Goal: Information Seeking & Learning: Check status

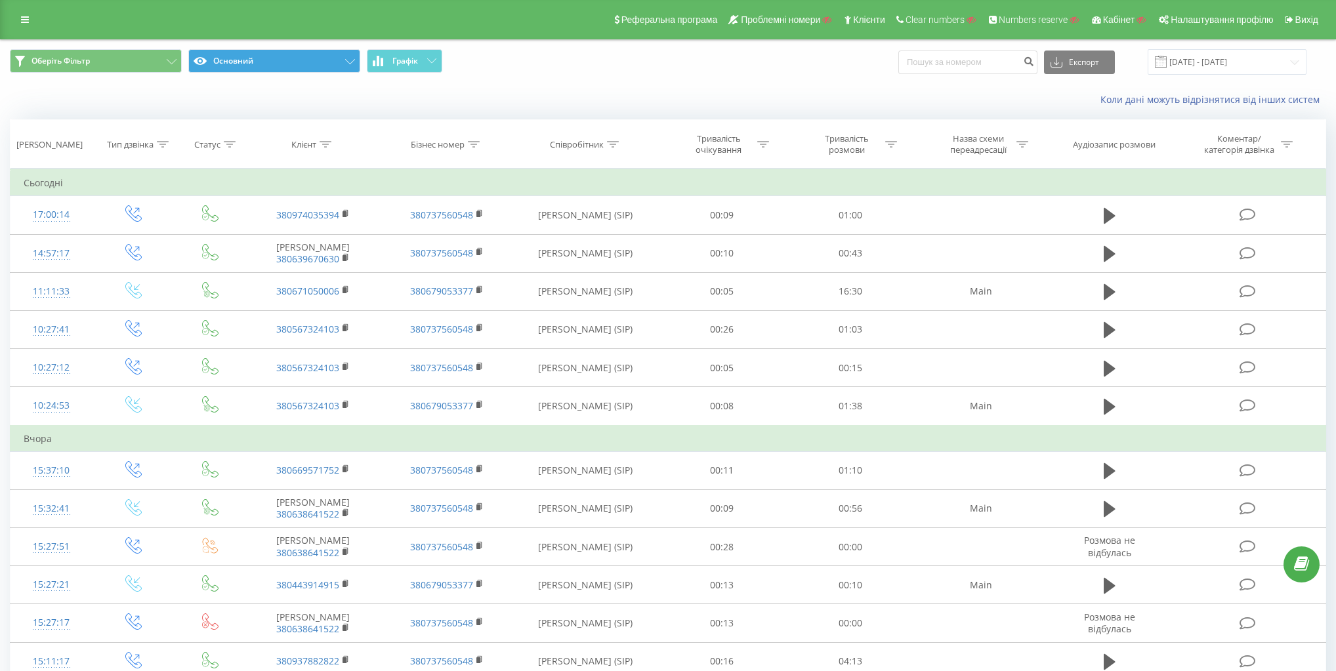
click at [337, 79] on div "Оберіть Фільтр Основний Графік Експорт .csv .xls .xlsx [DATE] - [DATE]" at bounding box center [668, 62] width 1335 height 44
click at [322, 58] on button "Основний" at bounding box center [274, 61] width 172 height 24
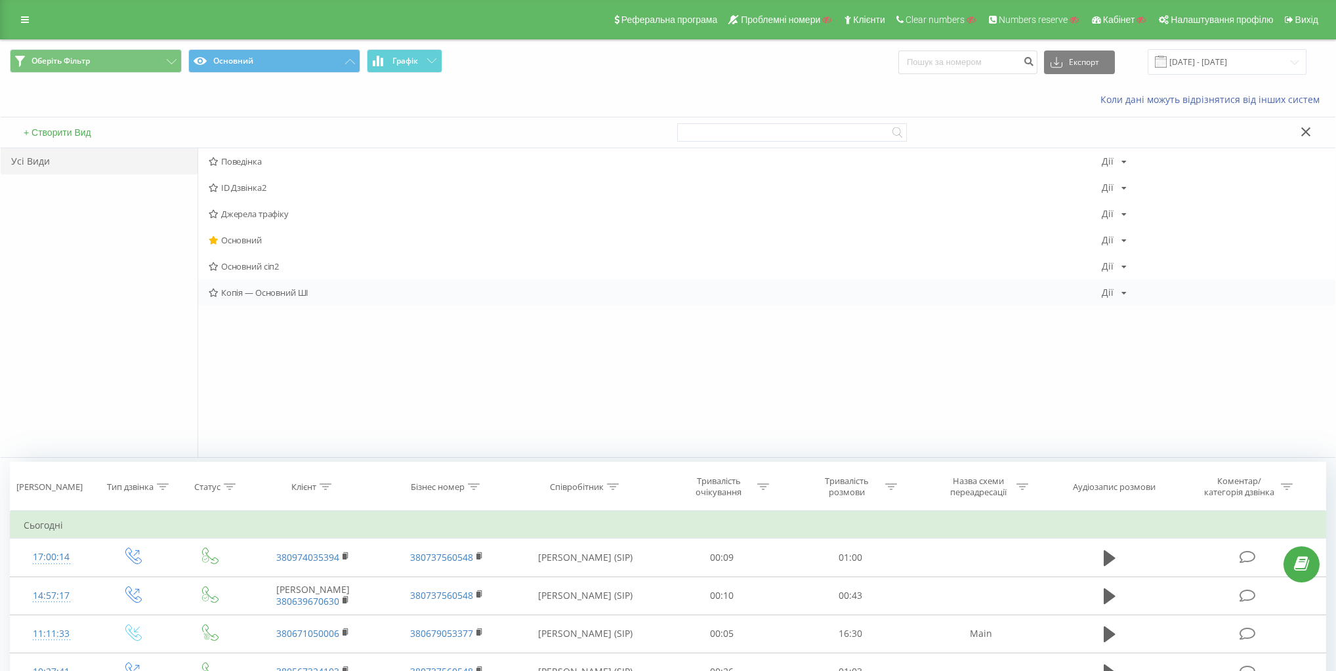
click at [261, 295] on span "Копія — Основний ШІ" at bounding box center [655, 292] width 893 height 9
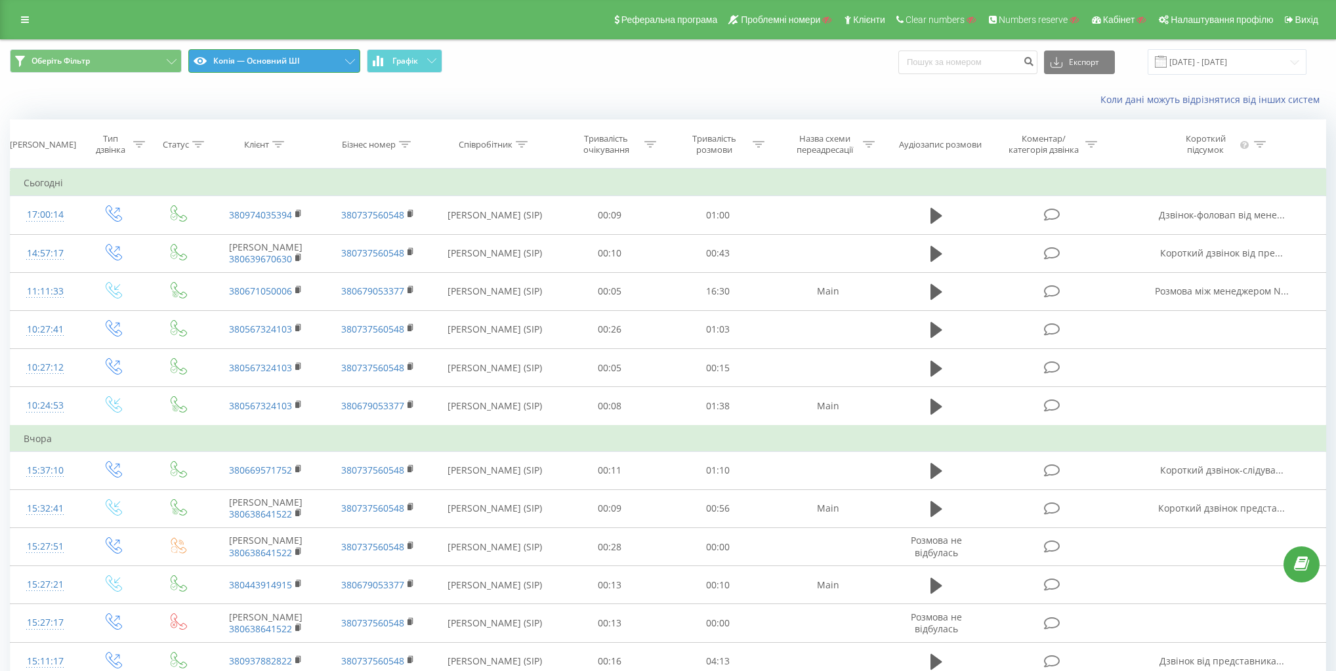
click at [301, 58] on button "Копія — Основний ШІ" at bounding box center [274, 61] width 172 height 24
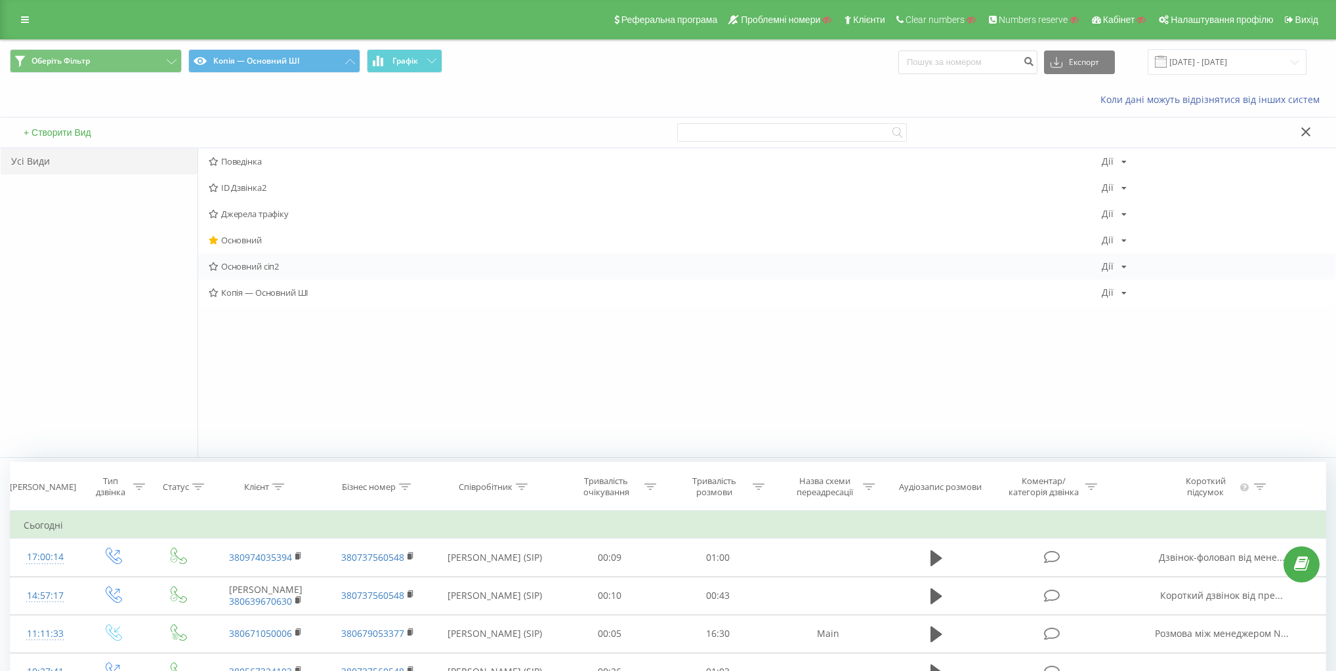
click at [240, 262] on span "Основний сіп2" at bounding box center [655, 266] width 893 height 9
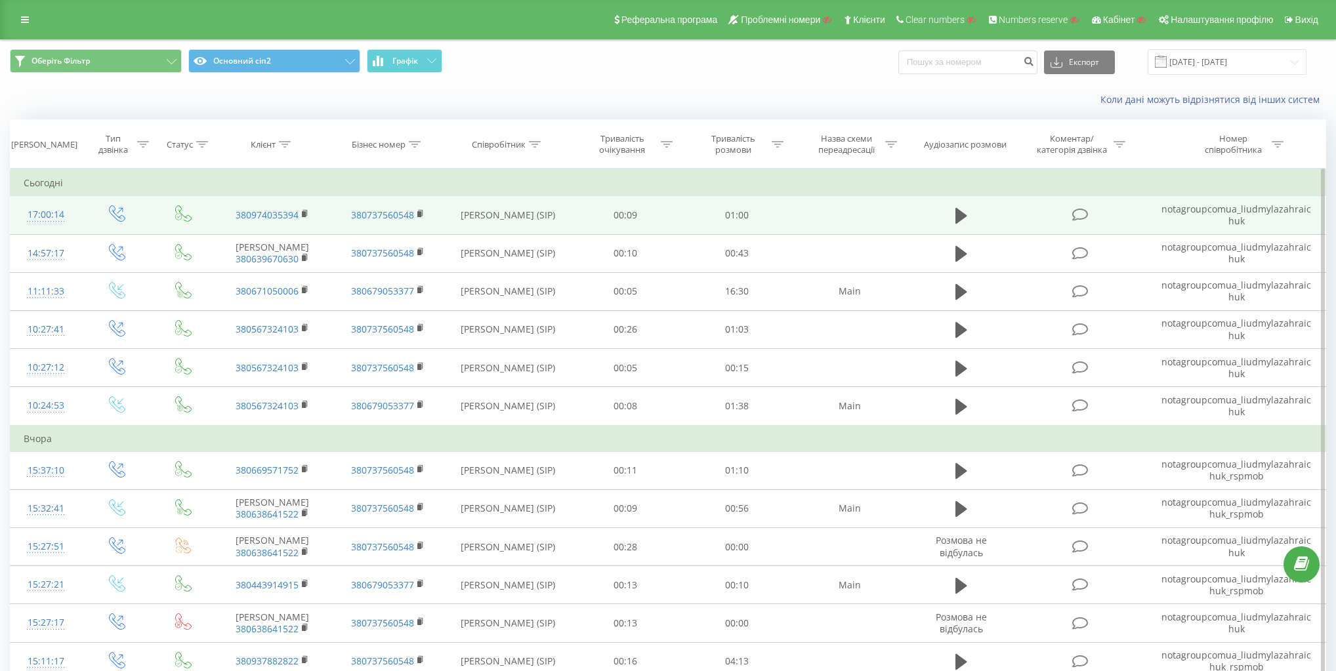
click at [1233, 207] on td "notagroupcomua_liudmylazahraichuk" at bounding box center [1237, 215] width 178 height 38
copy td "notagroupcomua_liudmylazahraichuk"
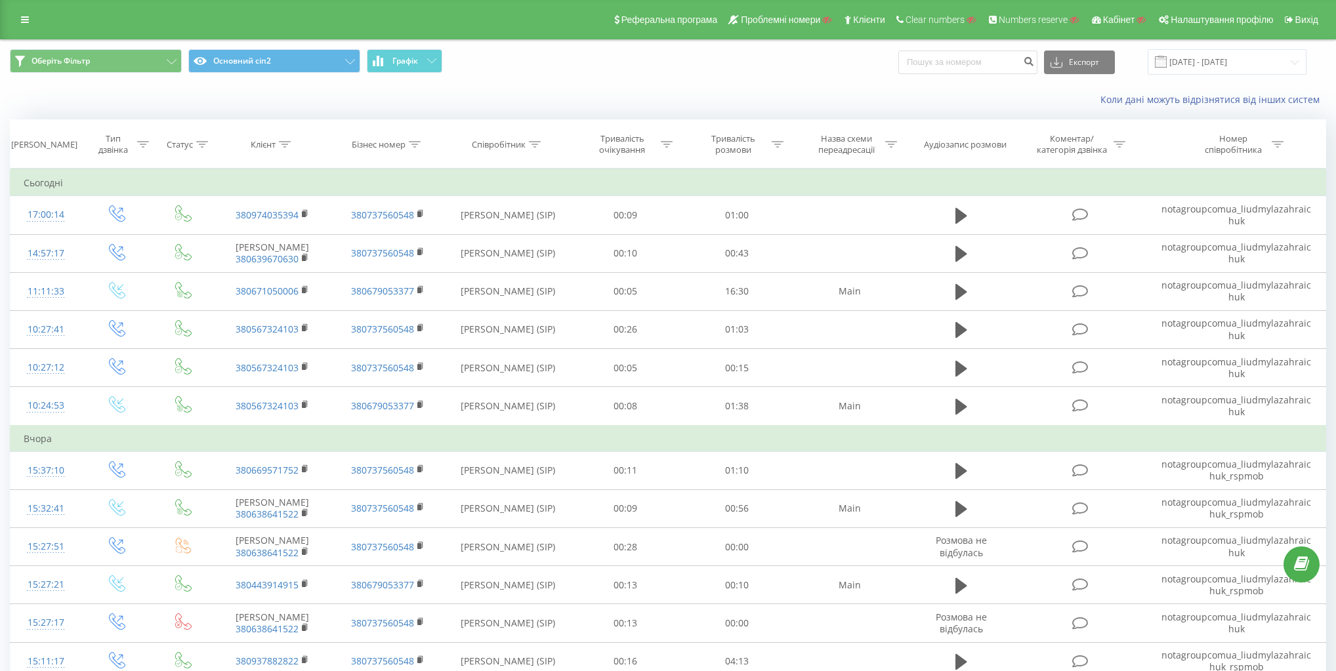
click at [589, 87] on div "Коли дані можуть відрізнятися вiд інших систем" at bounding box center [668, 100] width 1335 height 32
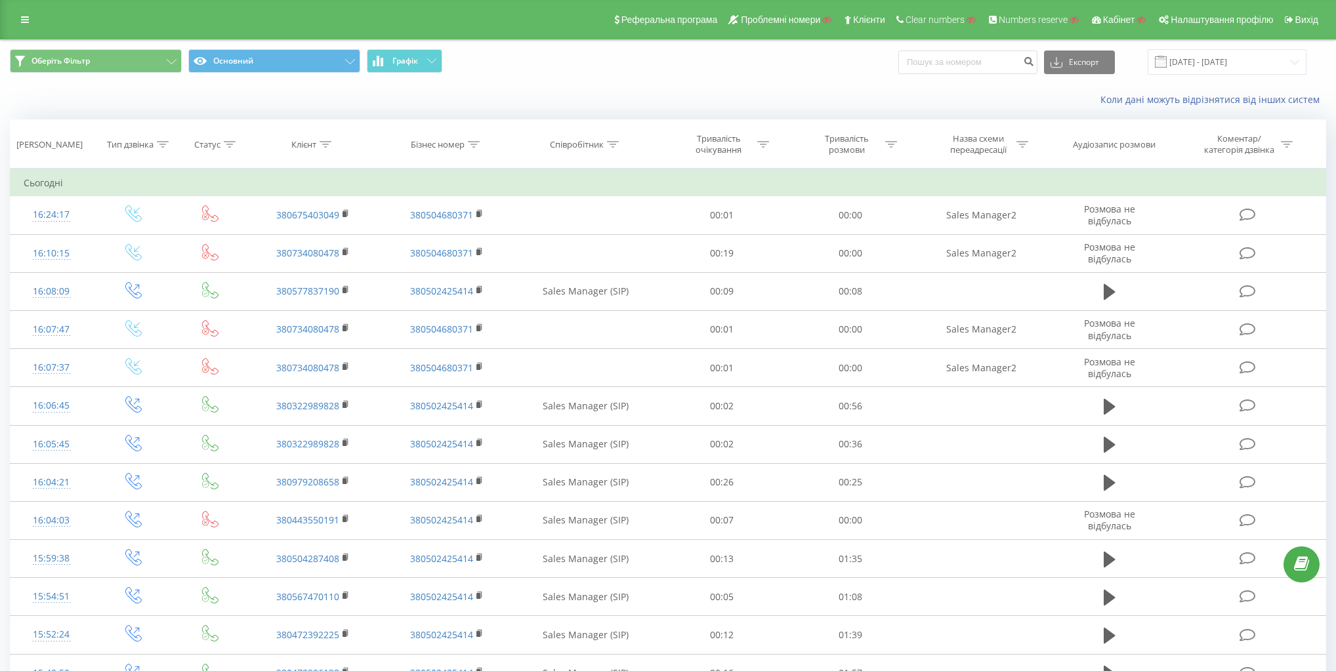
click at [1221, 41] on div "Оберіть Фільтр Основний Графік Експорт .csv .xls .xlsx [DATE] - [DATE]" at bounding box center [668, 62] width 1335 height 44
click at [1225, 58] on input "[DATE] - [DATE]" at bounding box center [1227, 62] width 159 height 26
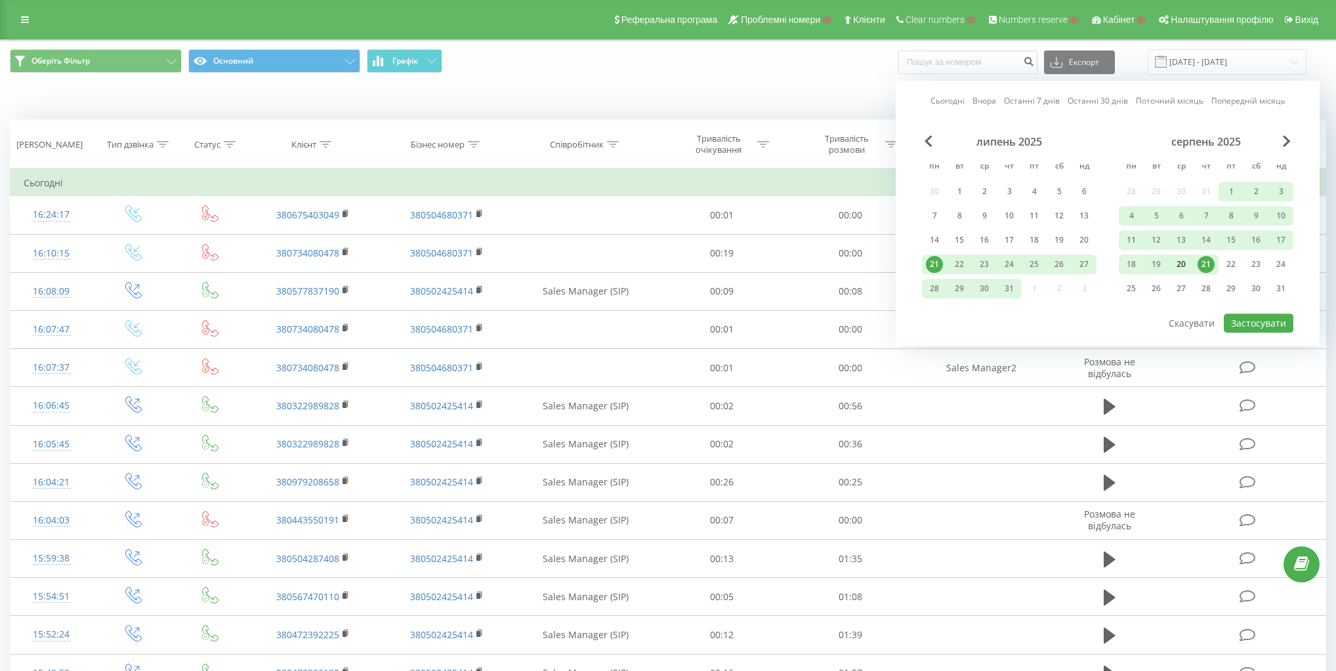
click at [1184, 261] on div "20" at bounding box center [1181, 264] width 17 height 17
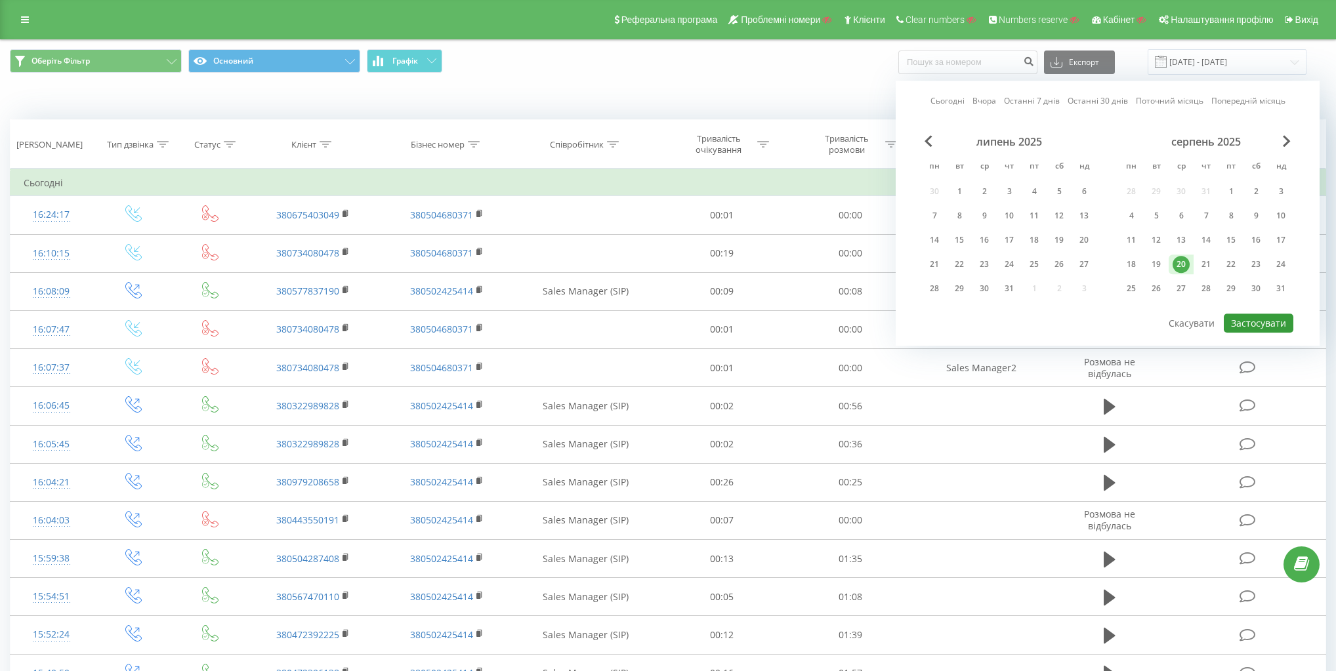
click at [1276, 322] on button "Застосувати" at bounding box center [1259, 323] width 70 height 19
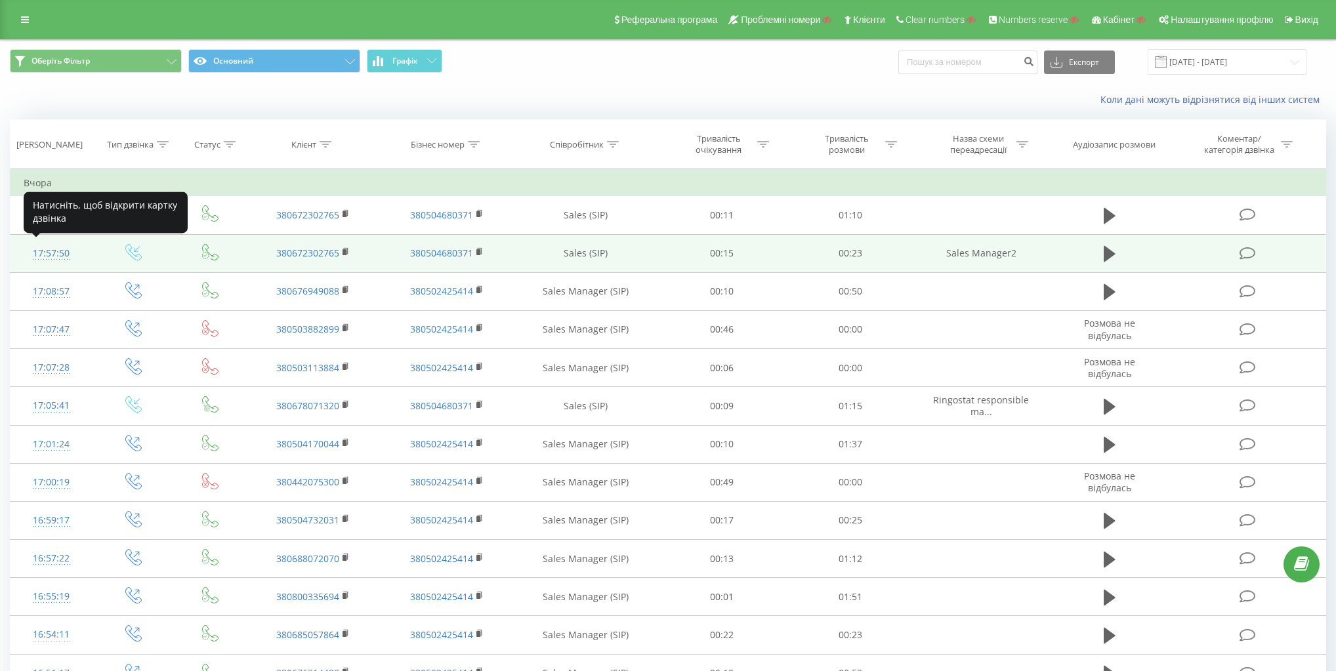
click at [50, 248] on div "17:57:50" at bounding box center [52, 254] width 56 height 26
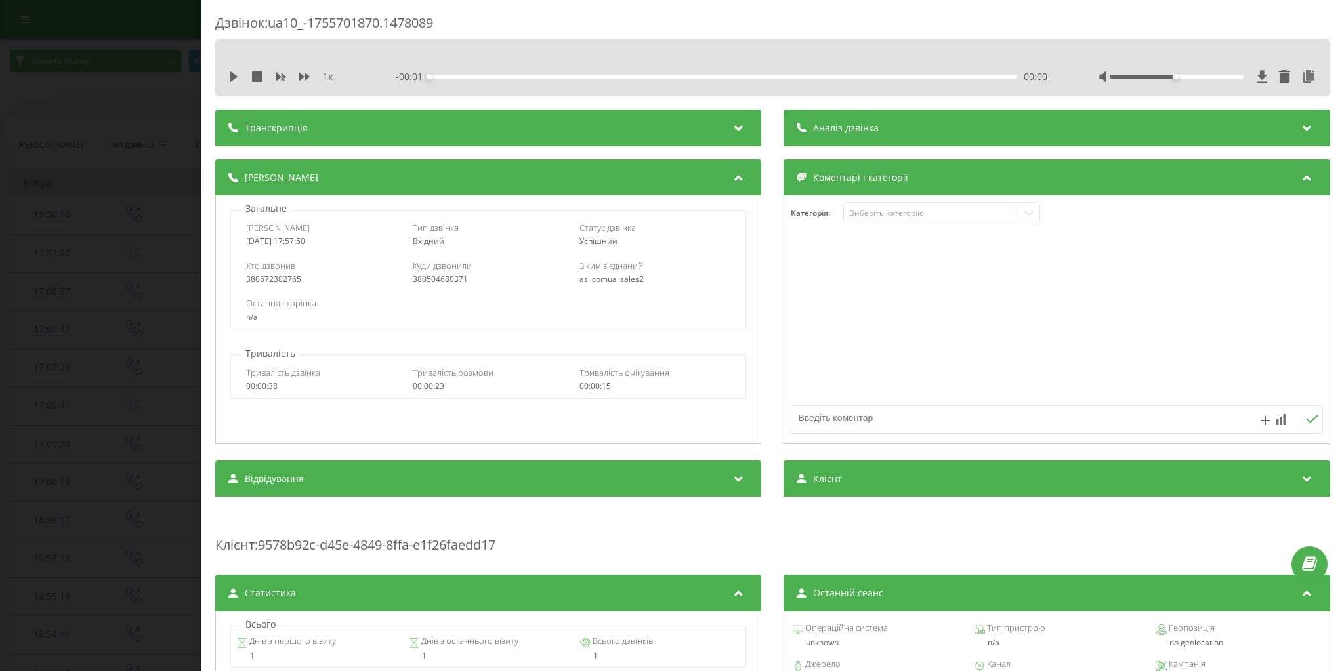
click at [19, 198] on div "Дзвінок : ua10_-1755701870.1478089 1 x - 00:01 00:00 00:00 Транскрипція Для AI-…" at bounding box center [672, 335] width 1344 height 671
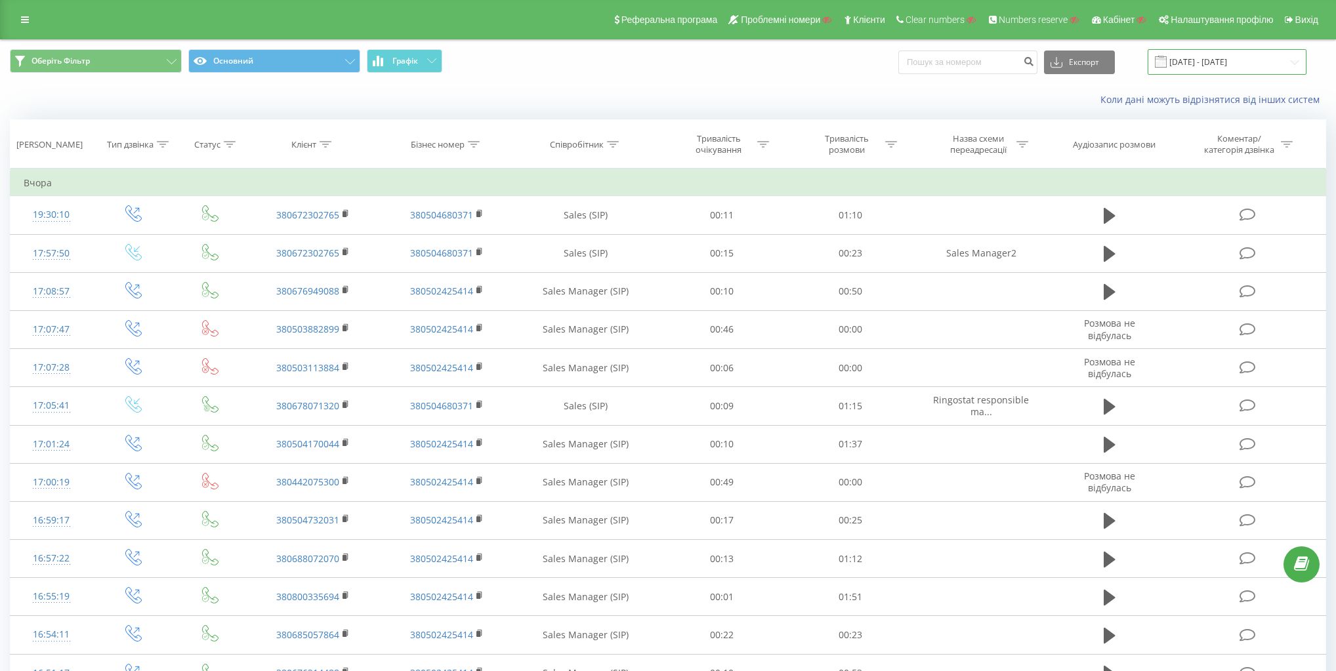
click at [1246, 60] on input "20.08.2025 - 20.08.2025" at bounding box center [1227, 62] width 159 height 26
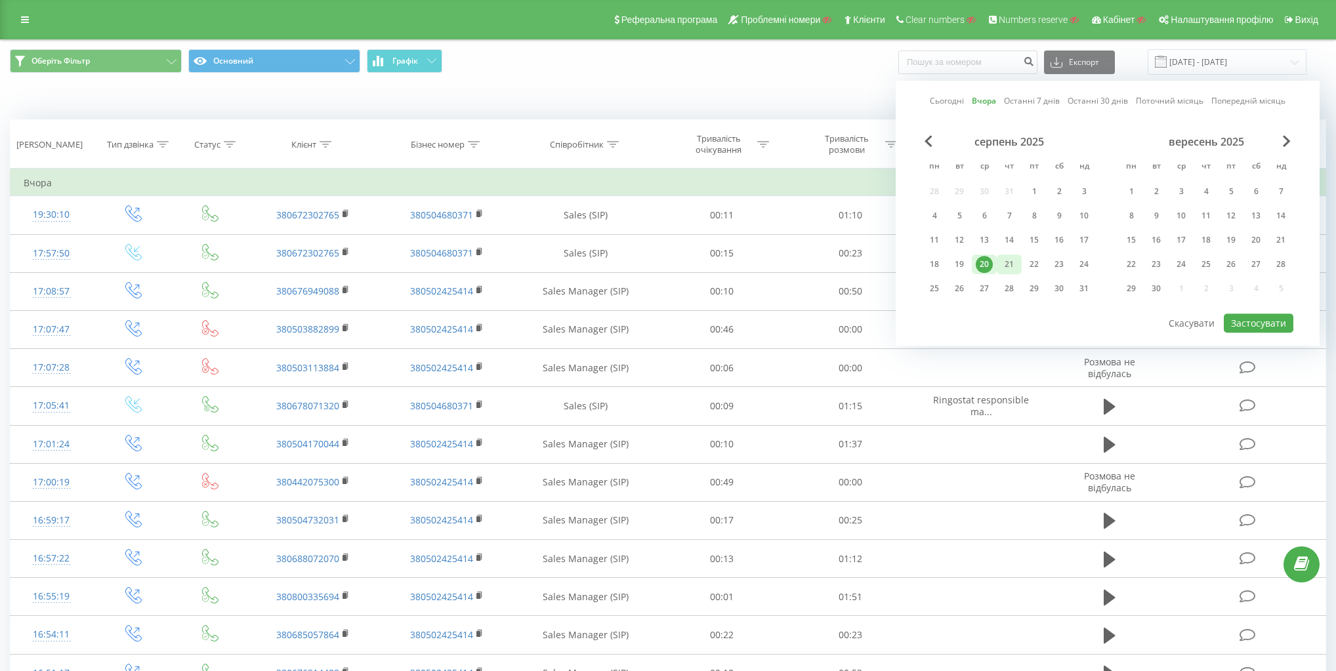
click at [1006, 260] on div "21" at bounding box center [1009, 264] width 17 height 17
click at [1290, 316] on button "Застосувати" at bounding box center [1259, 323] width 70 height 19
type input "21.08.2025 - 21.08.2025"
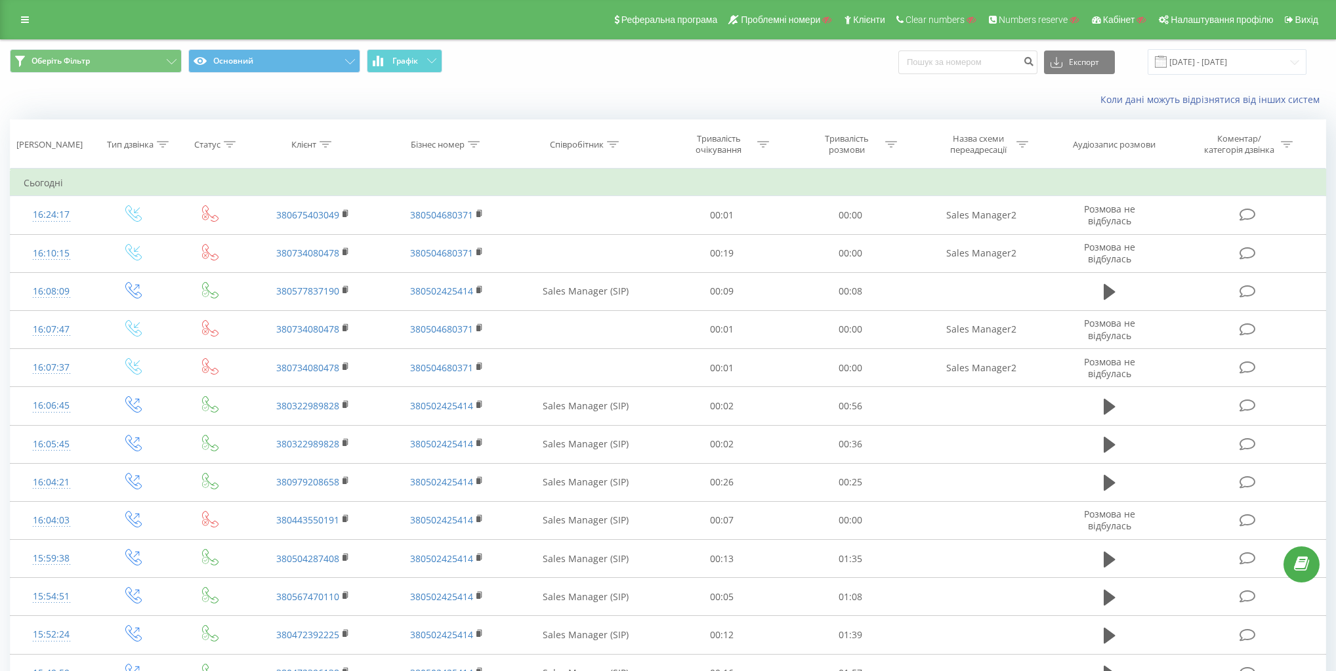
click at [573, 60] on span "Оберіть Фільтр Основний Графік" at bounding box center [334, 62] width 649 height 26
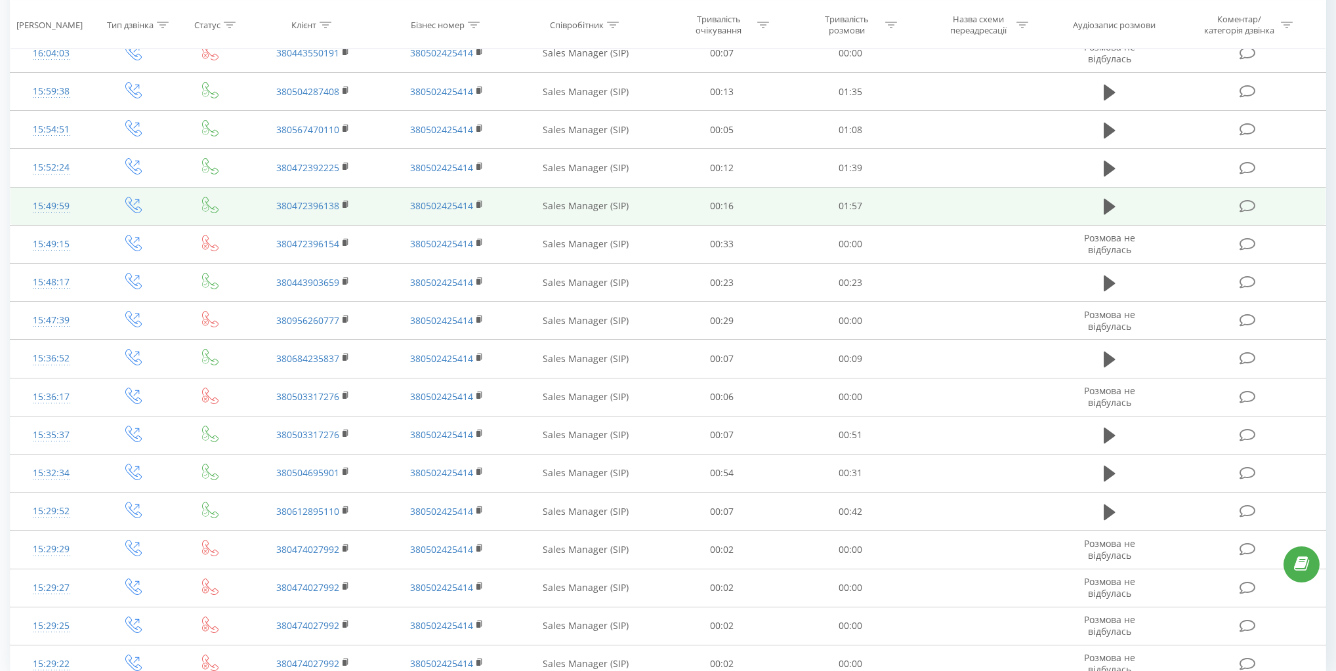
scroll to position [525, 0]
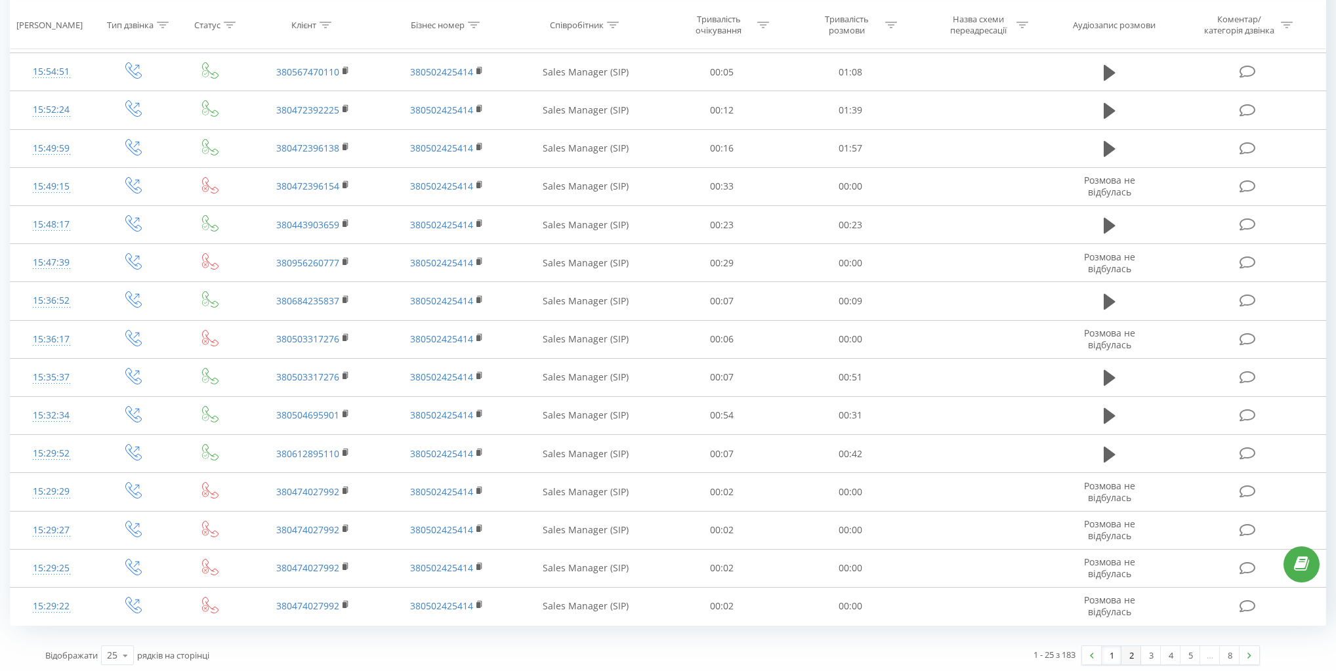
click at [1124, 652] on link "2" at bounding box center [1132, 656] width 20 height 18
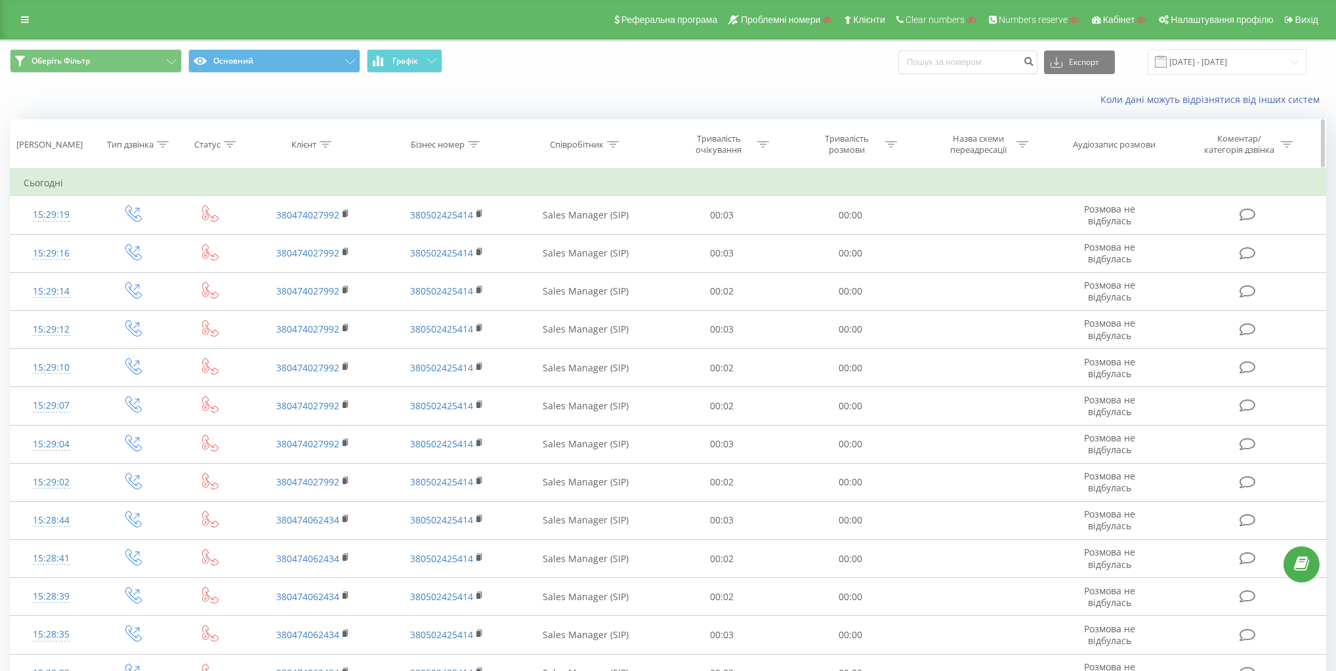
click at [153, 144] on div "Тип дзвінка" at bounding box center [130, 144] width 47 height 11
click at [125, 237] on div "Введіть значення" at bounding box center [126, 239] width 93 height 11
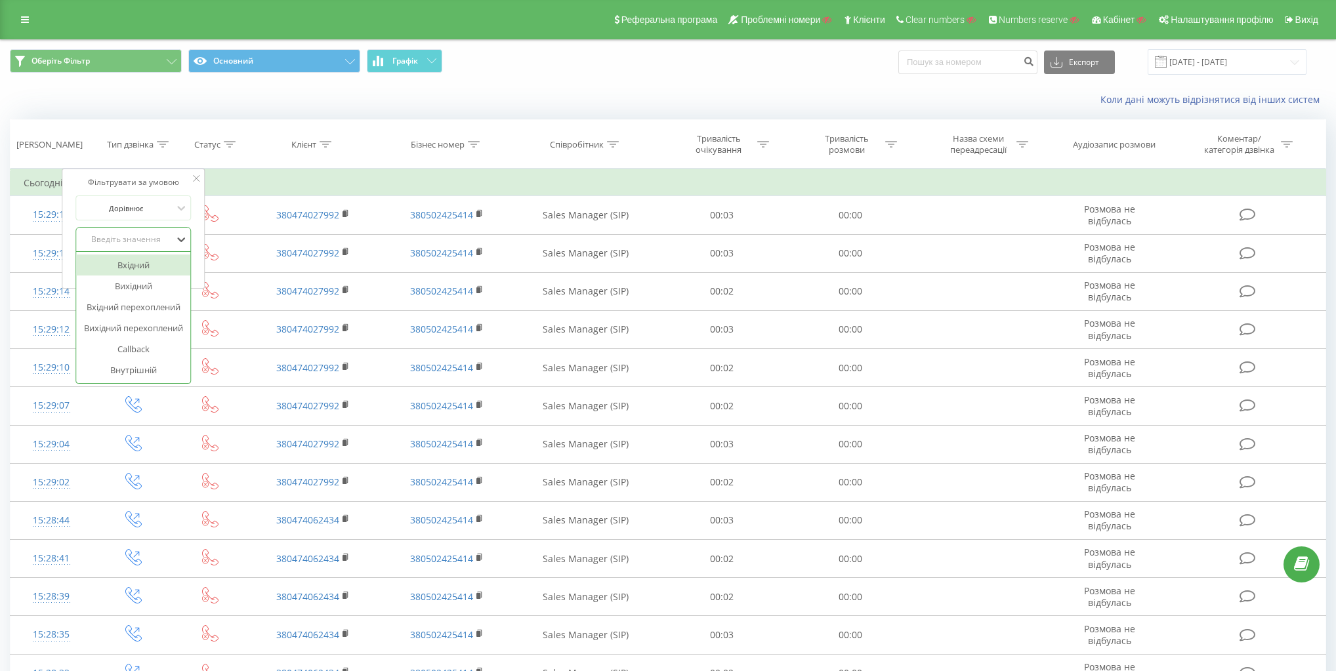
click at [125, 263] on div "Вхідний" at bounding box center [134, 265] width 114 height 21
click at [171, 263] on span "OK" at bounding box center [161, 266] width 37 height 20
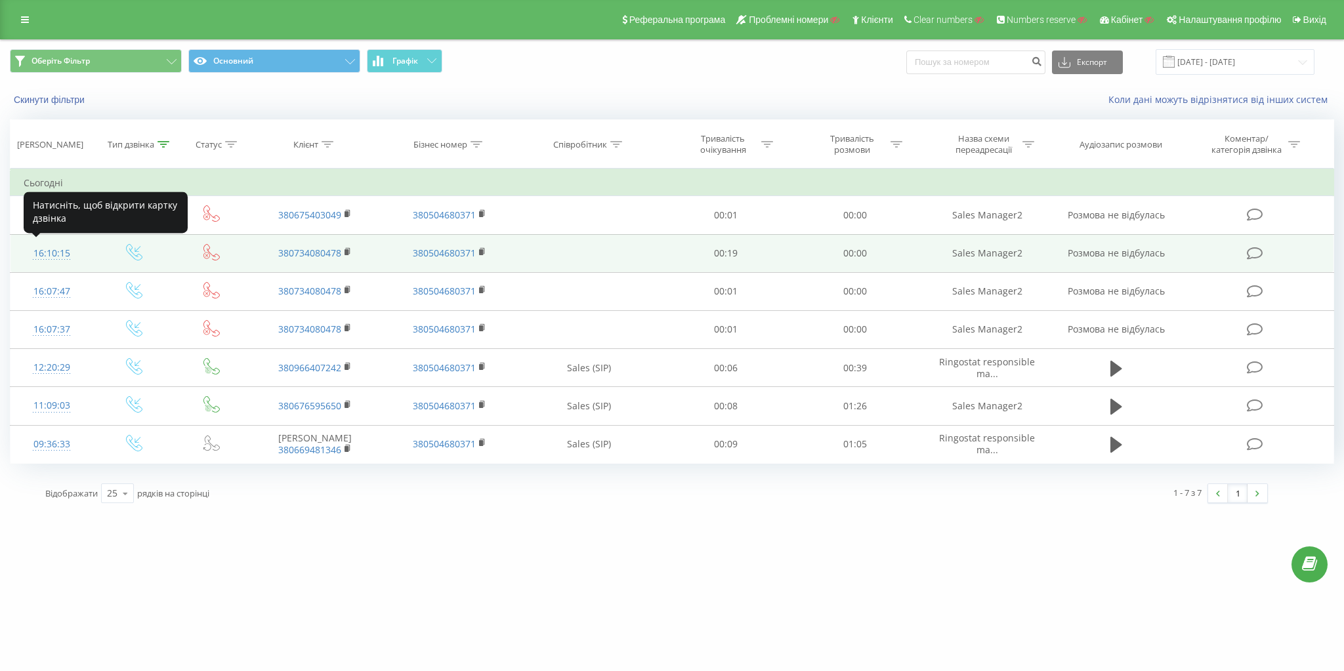
click at [47, 245] on div "16:10:15" at bounding box center [52, 254] width 56 height 26
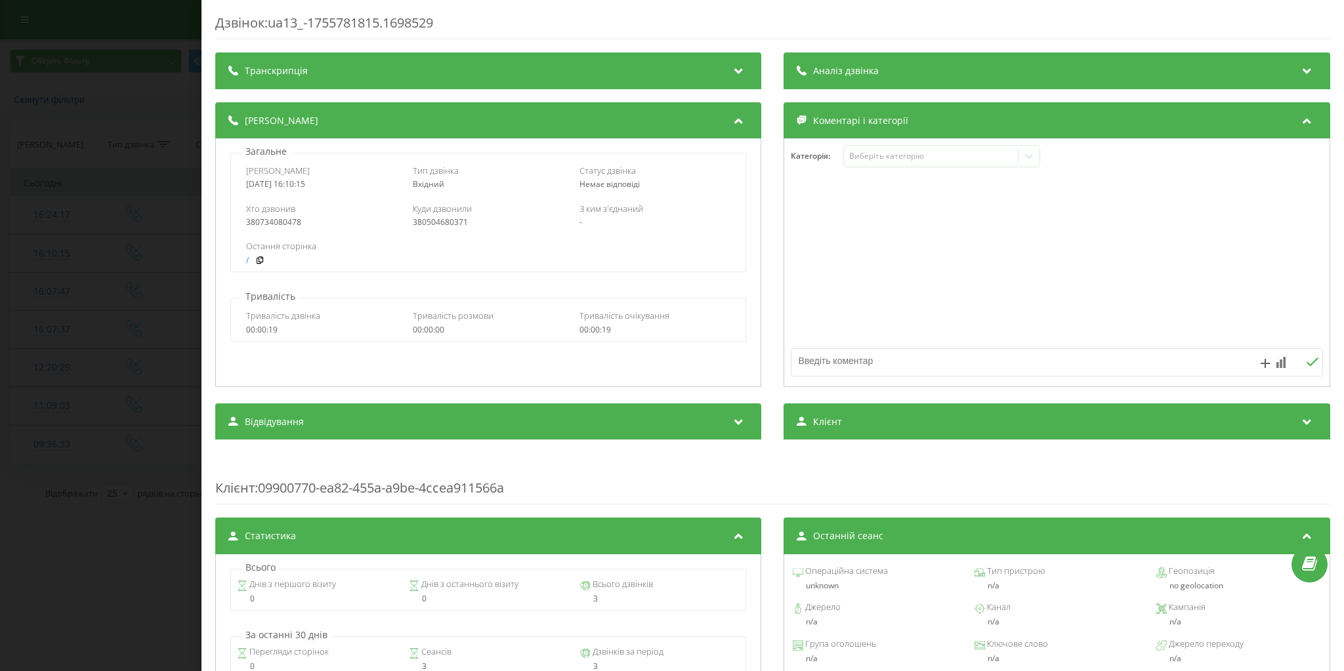
click at [45, 247] on div "Дзвінок : ua13_-1755781815.1698529 Транскрипція Для AI-аналізу майбутніх дзвінк…" at bounding box center [672, 335] width 1344 height 671
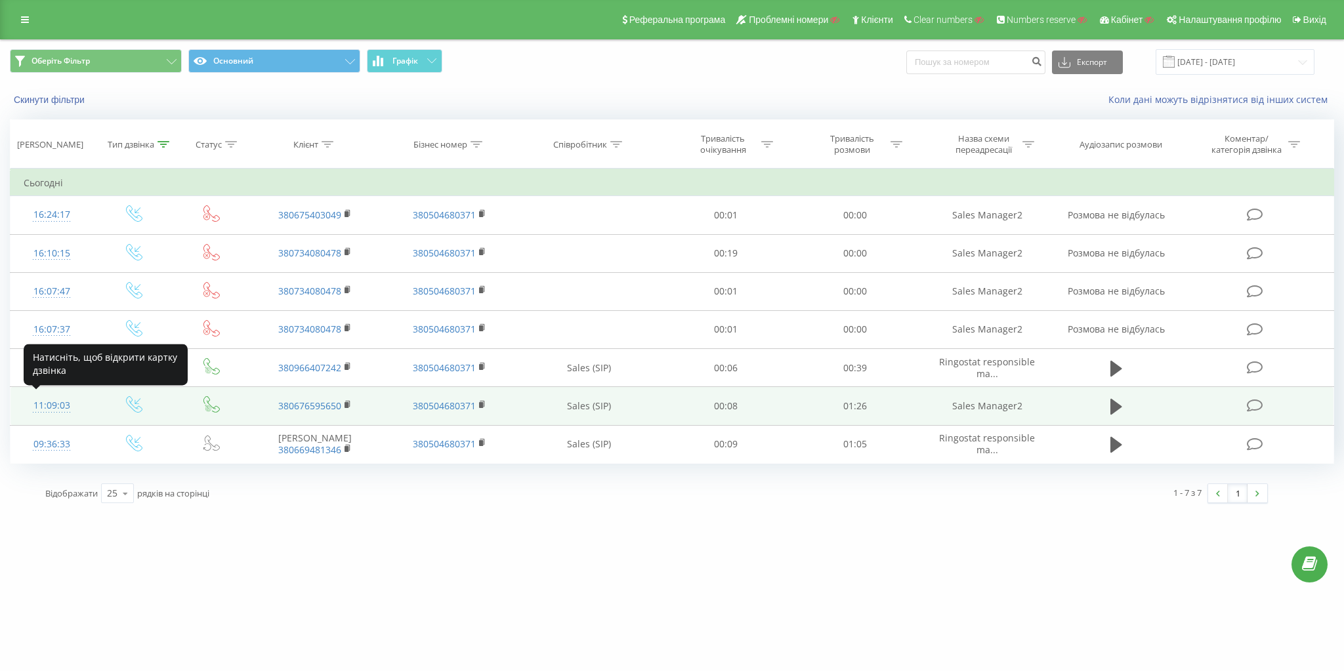
click at [58, 405] on div "11:09:03" at bounding box center [52, 406] width 56 height 26
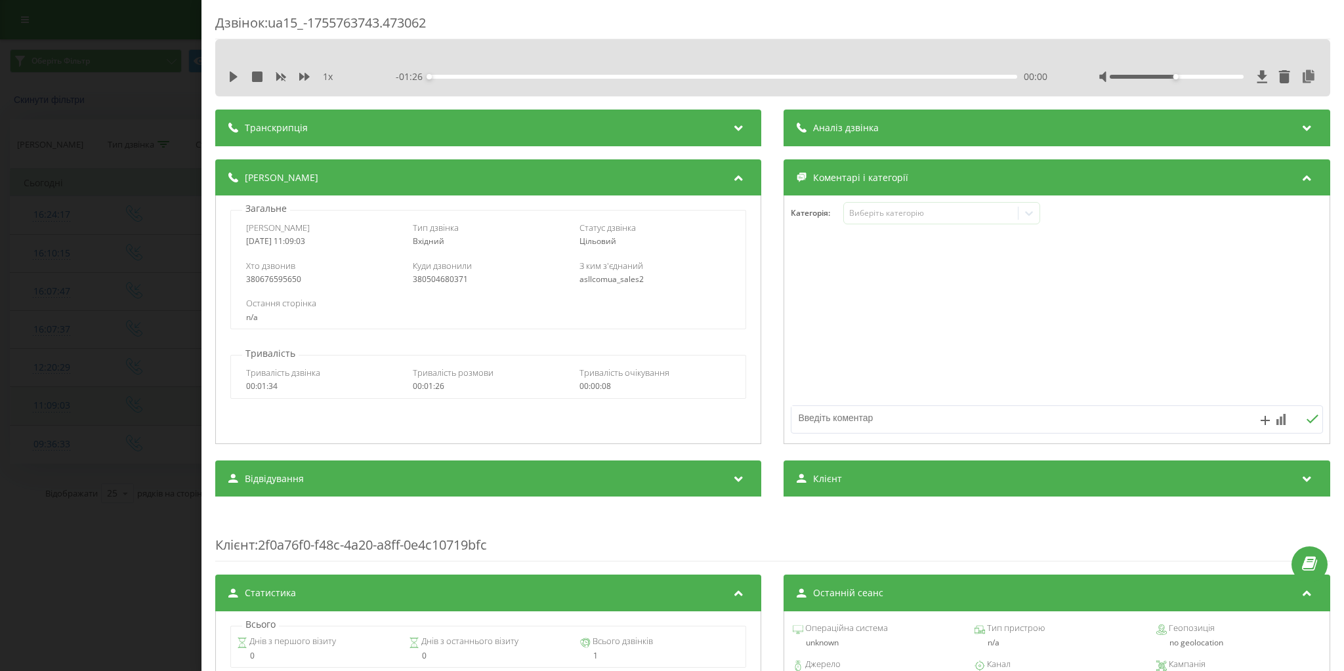
click at [58, 405] on div "Дзвінок : ua15_-1755763743.473062 1 x - 01:26 00:00 00:00 Транскрипція Для AI-а…" at bounding box center [672, 335] width 1344 height 671
